Goal: Information Seeking & Learning: Learn about a topic

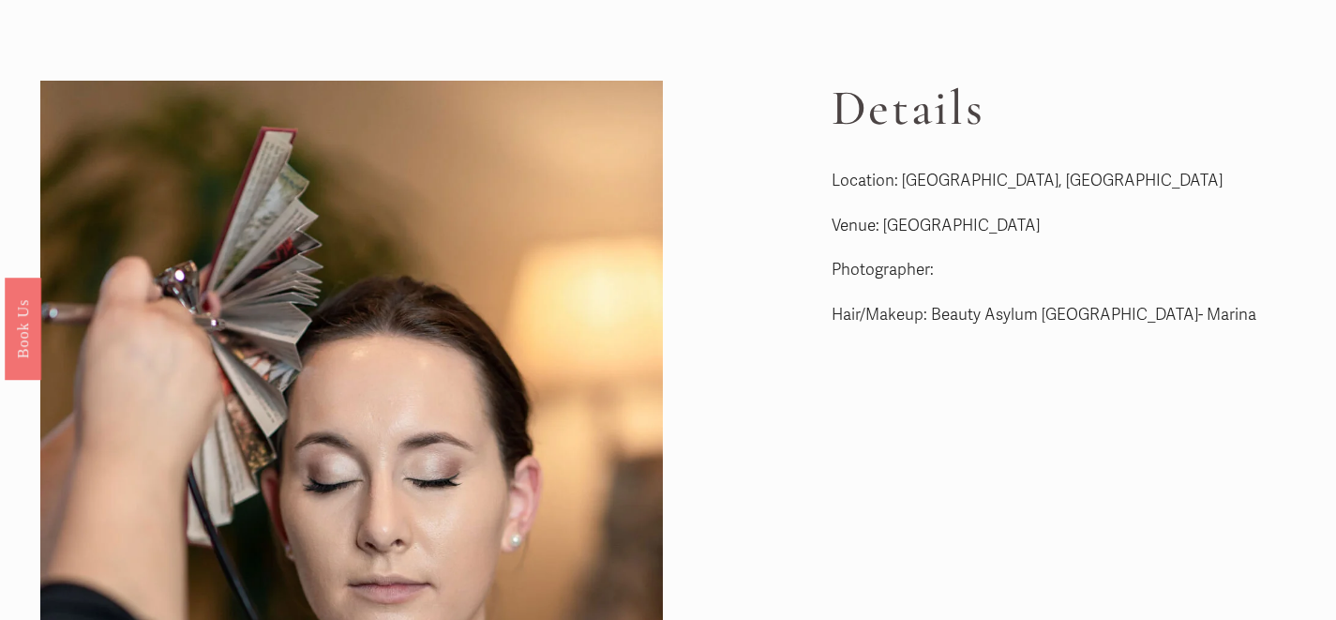
scroll to position [49, 0]
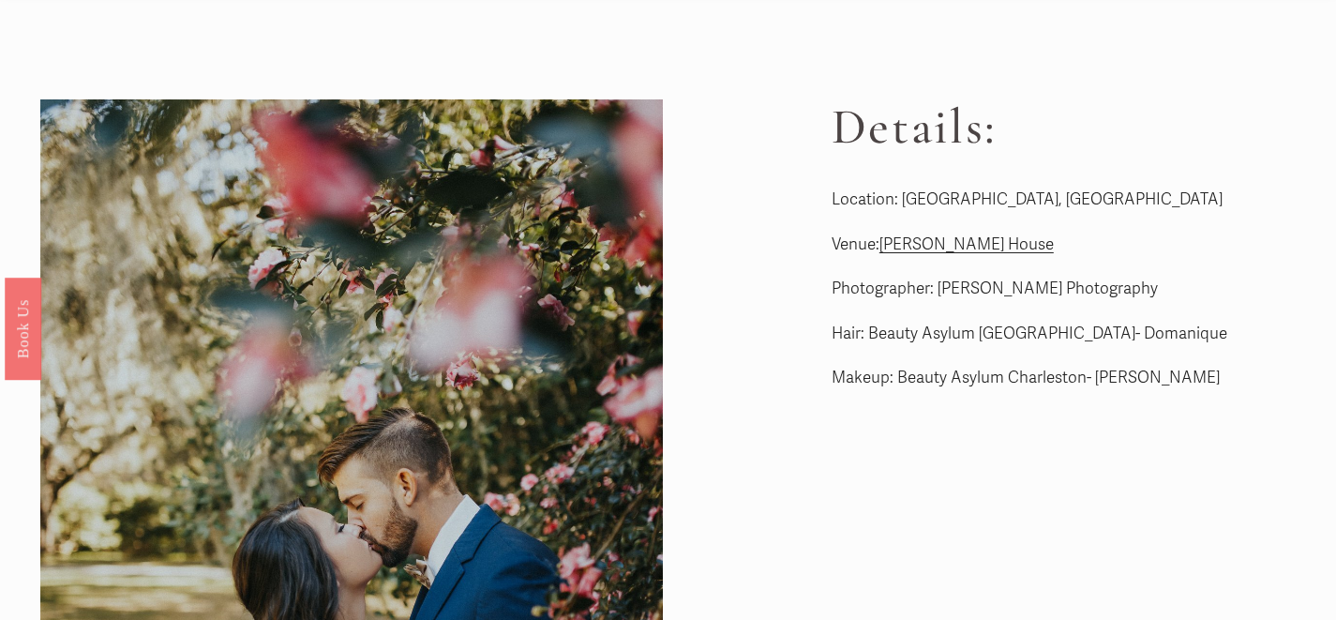
scroll to position [66, 0]
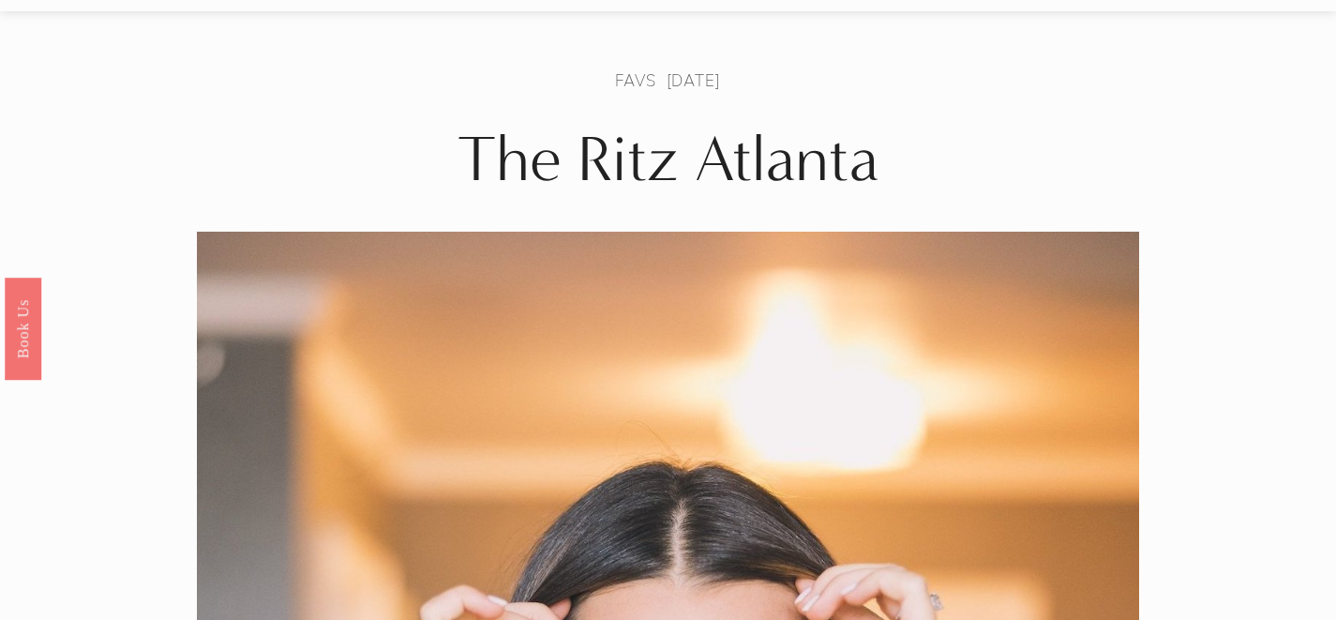
scroll to position [25, 0]
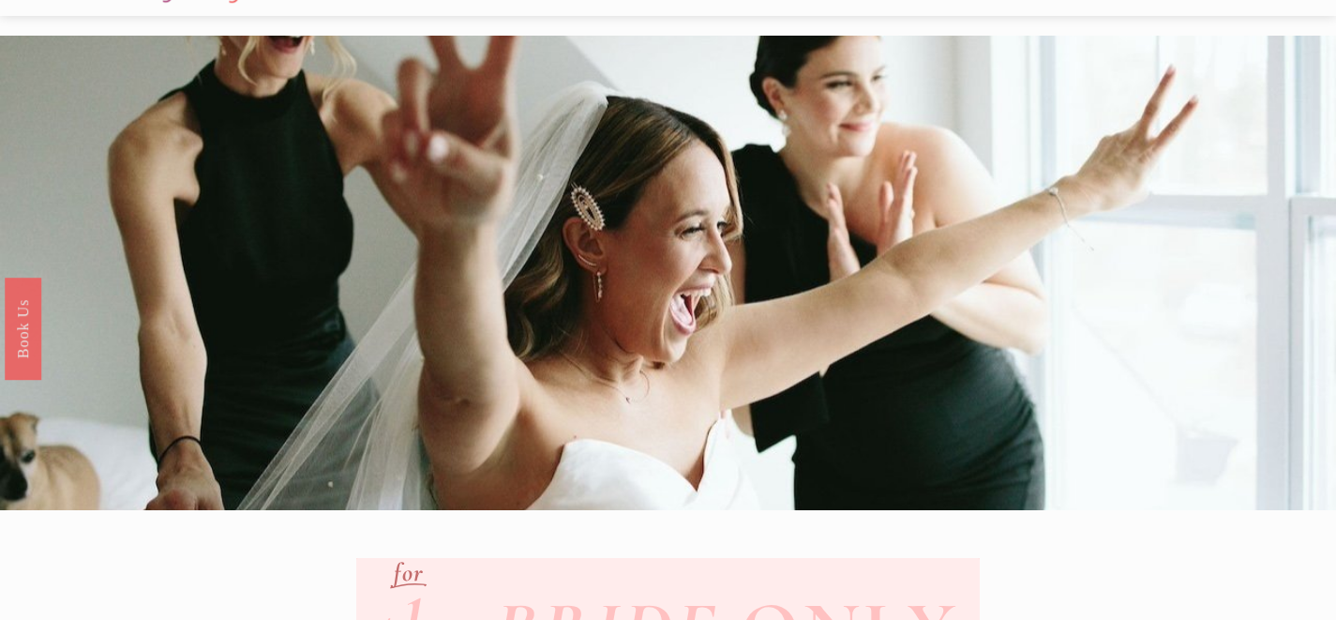
scroll to position [52, 0]
